Goal: Transaction & Acquisition: Subscribe to service/newsletter

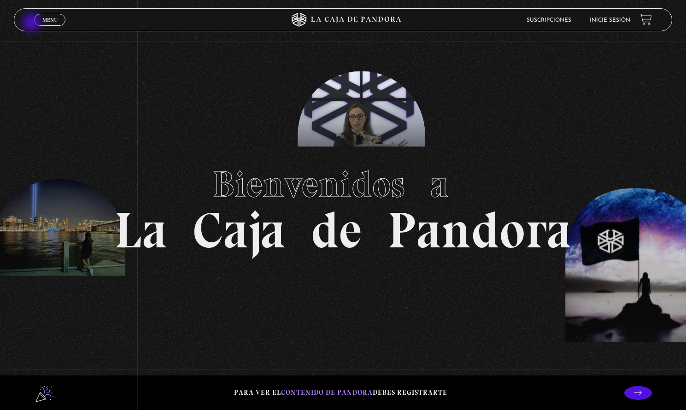
drag, startPoint x: 33, startPoint y: 23, endPoint x: 42, endPoint y: 23, distance: 9.2
click at [39, 23] on header "Menu Cerrar Suscripciones Inicie sesión" at bounding box center [343, 19] width 658 height 23
click at [45, 23] on link "Menu Cerrar" at bounding box center [49, 20] width 31 height 12
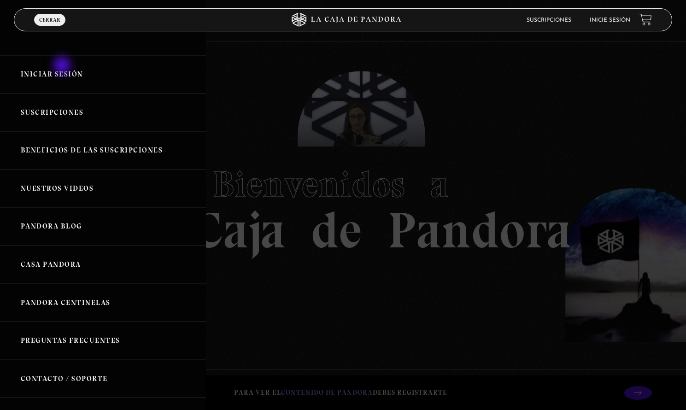
click at [64, 67] on link "Iniciar Sesión" at bounding box center [103, 74] width 206 height 38
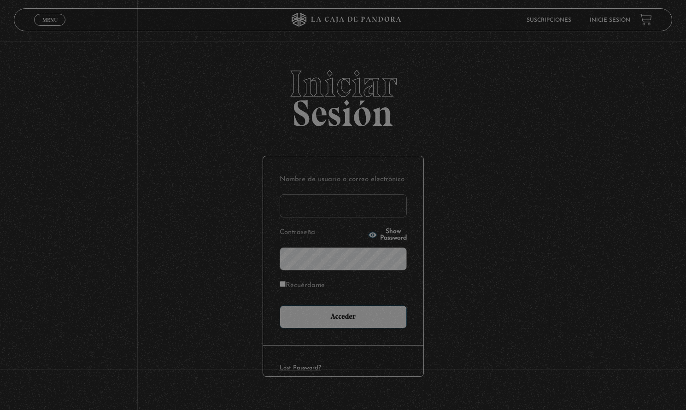
type input "[EMAIL_ADDRESS][DOMAIN_NAME]"
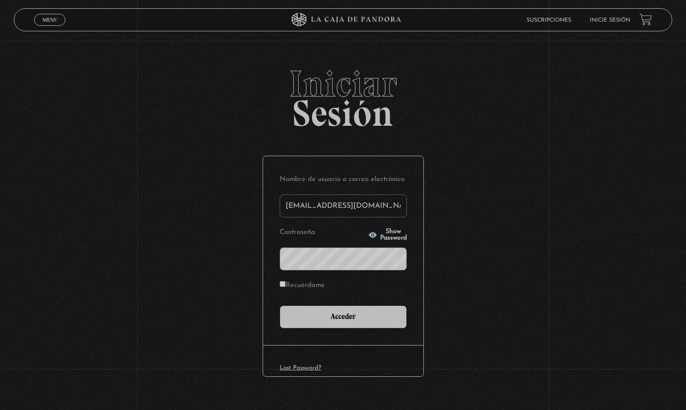
click at [346, 316] on input "Acceder" at bounding box center [343, 316] width 127 height 23
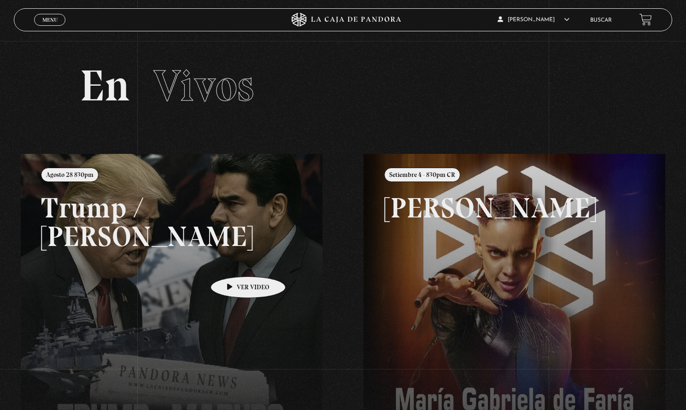
click at [234, 263] on link at bounding box center [364, 359] width 686 height 410
